Goal: Communication & Community: Answer question/provide support

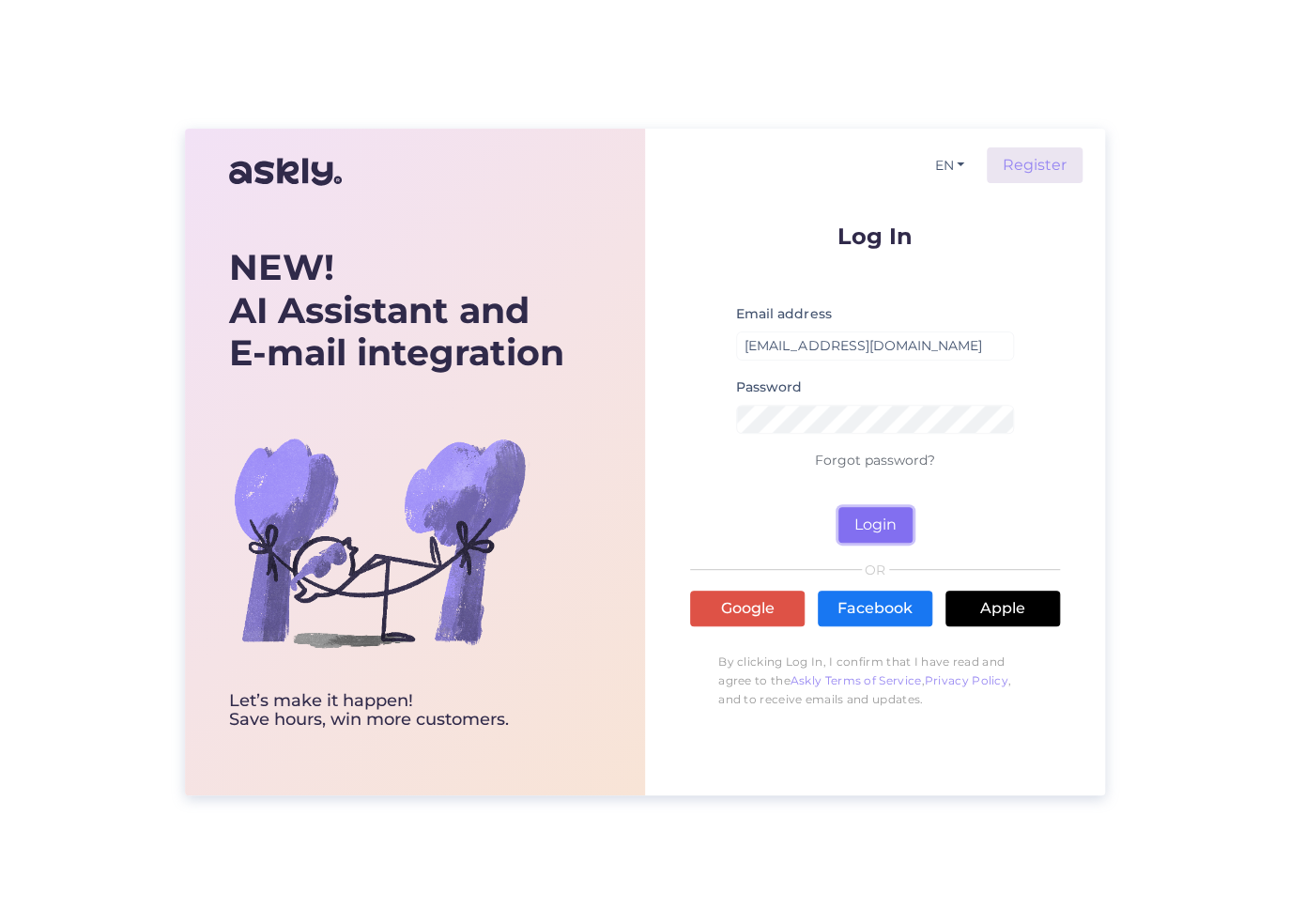
click at [877, 526] on button "Login" at bounding box center [876, 524] width 75 height 35
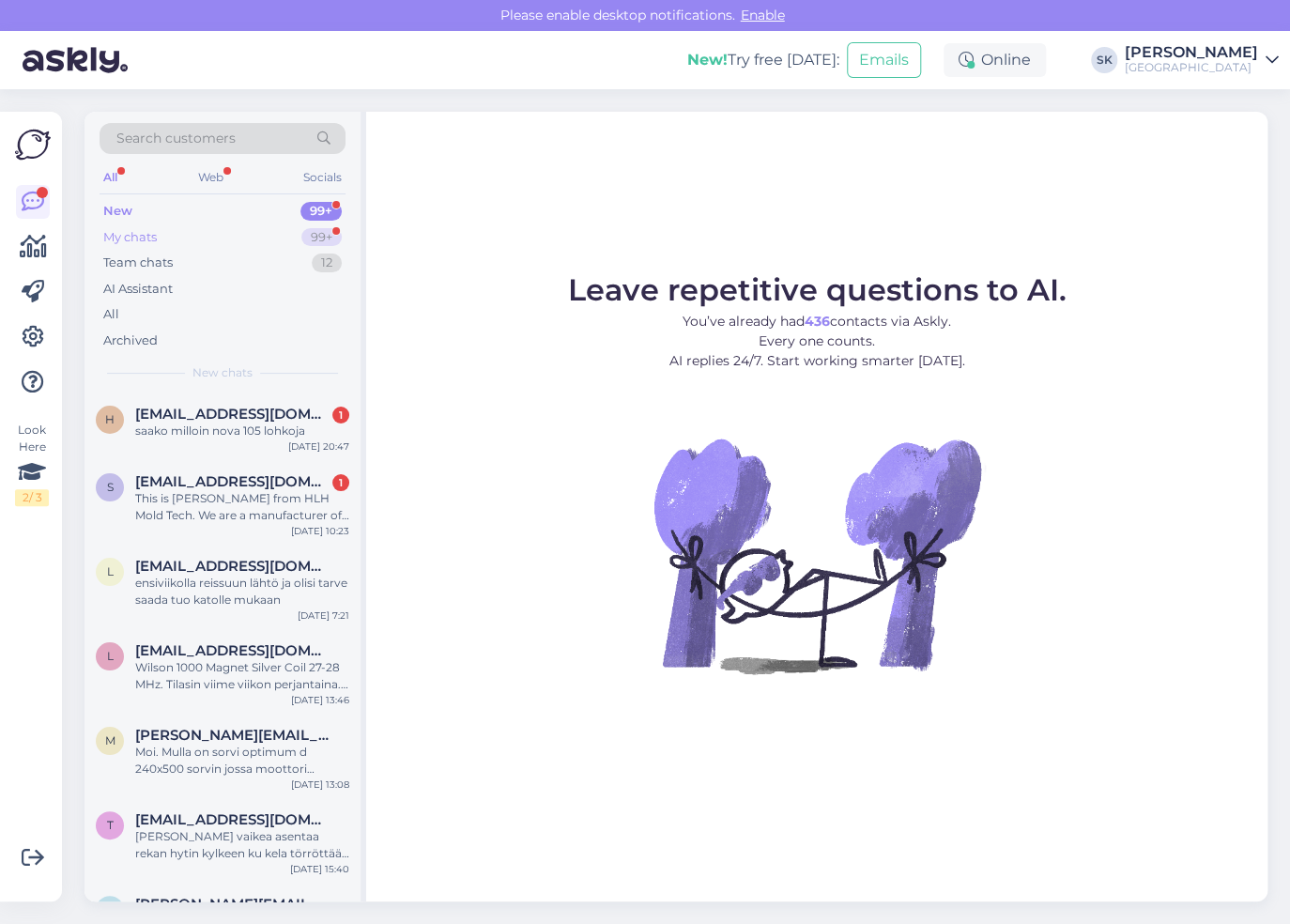
click at [170, 238] on div "My chats 99+" at bounding box center [222, 238] width 246 height 27
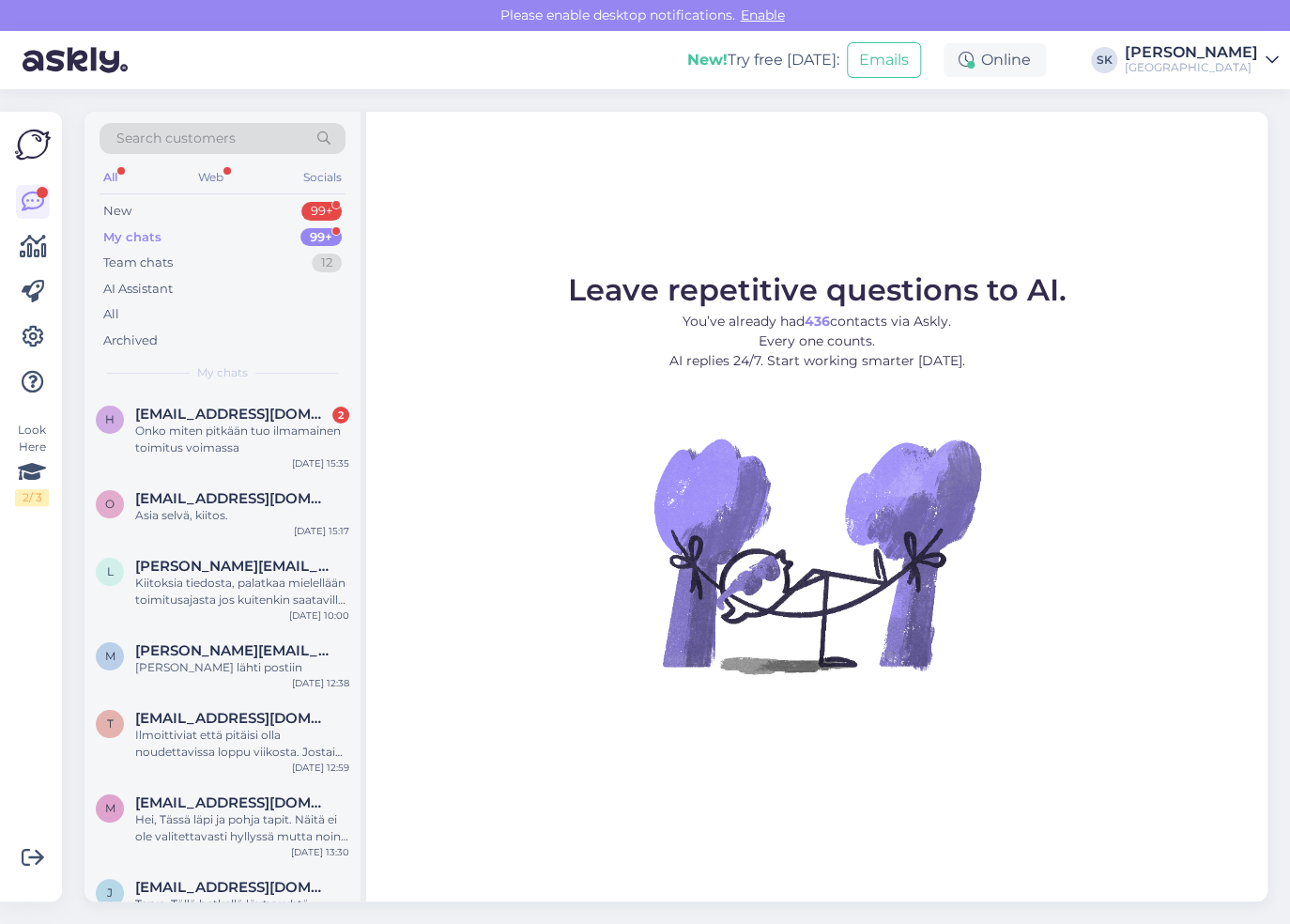
click at [140, 238] on div "My chats" at bounding box center [132, 237] width 58 height 19
click at [251, 440] on div "Onko miten pitkään tuo ilmamainen toimitus voimassa" at bounding box center [242, 439] width 214 height 33
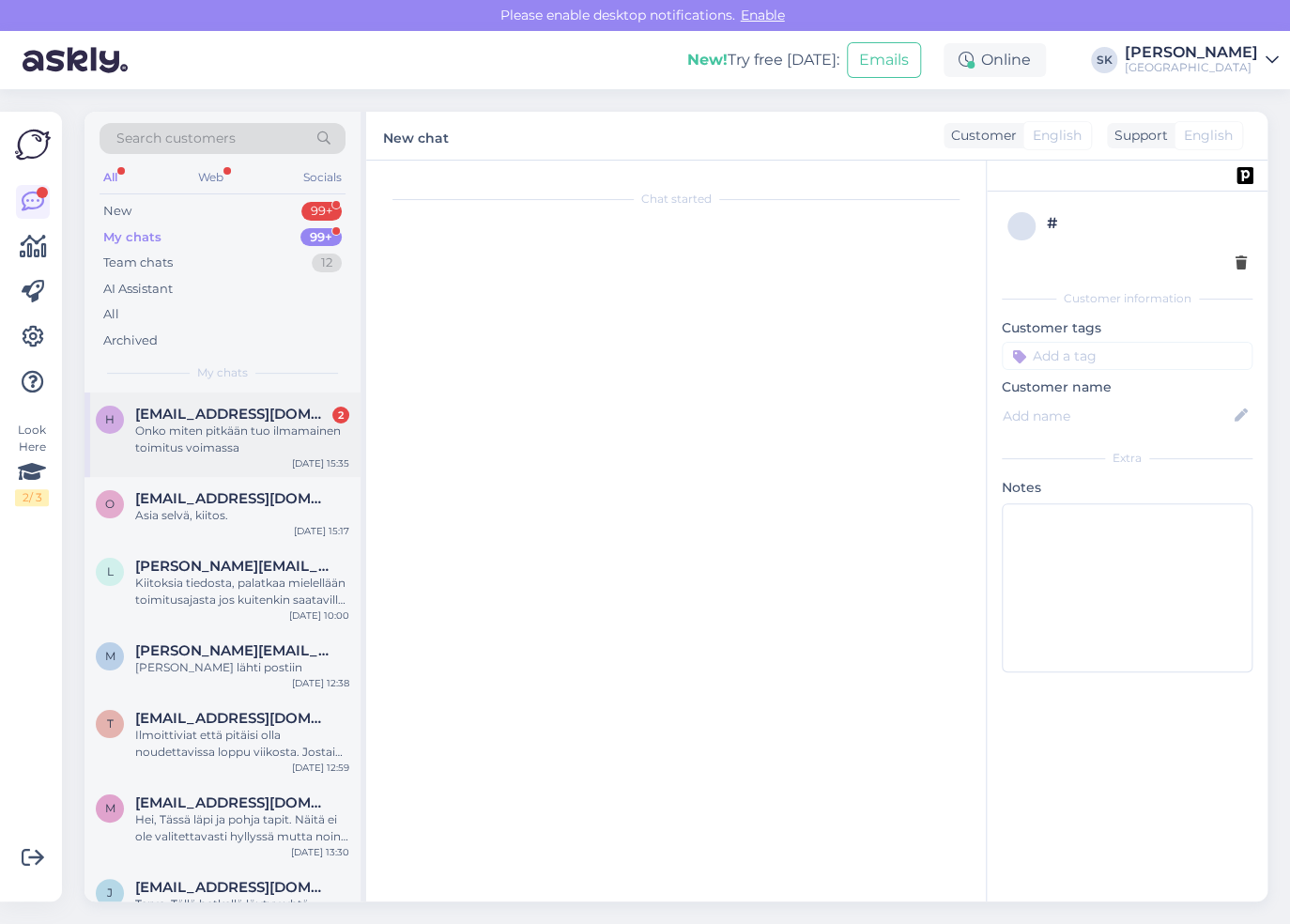
scroll to position [426, 0]
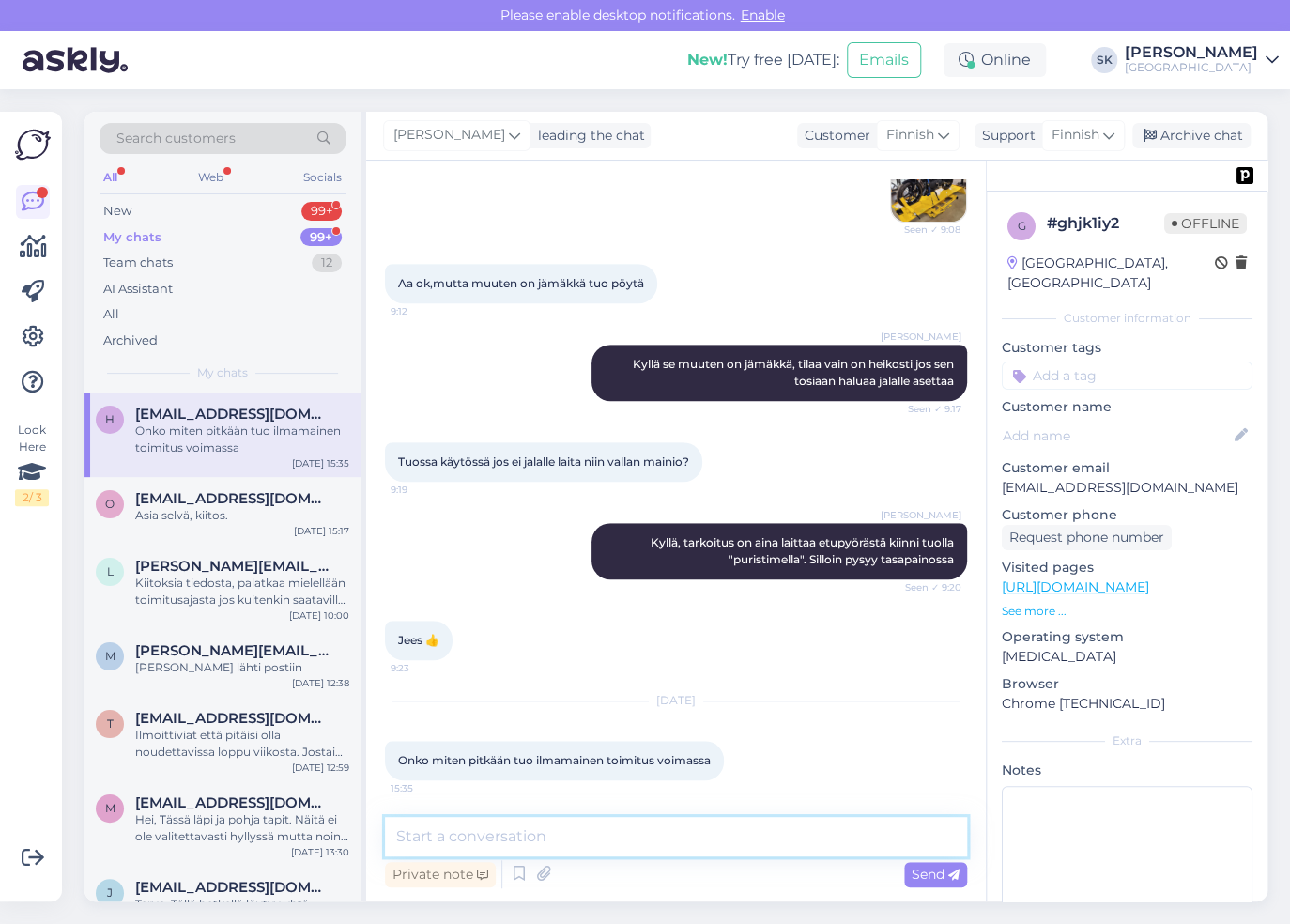
click at [454, 835] on textarea at bounding box center [675, 837] width 582 height 39
click at [537, 833] on textarea at bounding box center [675, 837] width 582 height 39
type textarea "Ilmainen rahti on toistaiseksi voimassa. Tälle ei ole sovittu päättymispäivää"
